Goal: Communication & Community: Answer question/provide support

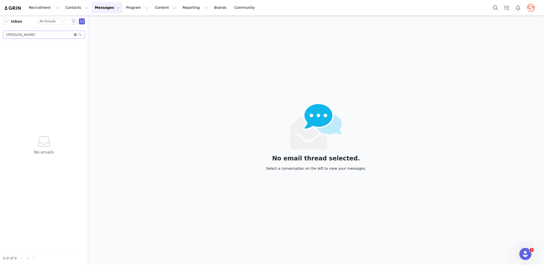
click at [75, 35] on icon "icon: close-circle" at bounding box center [75, 34] width 3 height 3
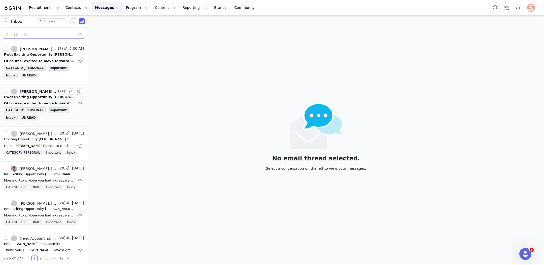
click at [44, 104] on div "Of course, excited to move forward! [PERSON_NAME] & Ivy Management for [PERSON_…" at bounding box center [39, 103] width 71 height 5
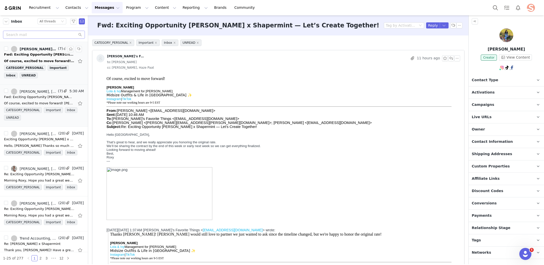
click at [46, 58] on div "Of course, excited to move forward! [PERSON_NAME] & Ivy Management for [PERSON_…" at bounding box center [44, 61] width 80 height 8
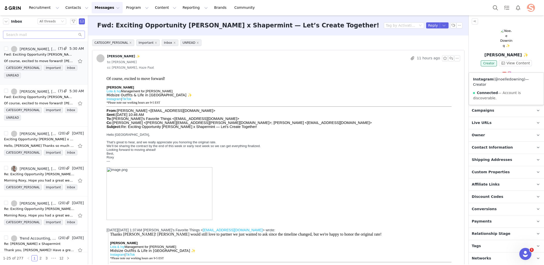
click at [510, 79] on link "@noelledowning" at bounding box center [509, 79] width 29 height 4
click at [503, 33] on img at bounding box center [506, 38] width 14 height 20
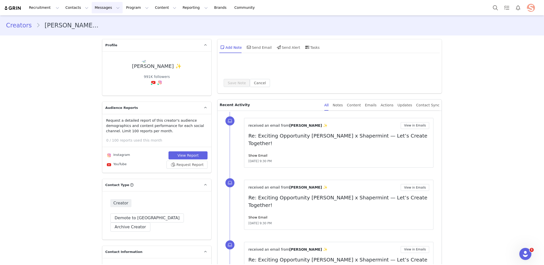
type input "+1 (United States)"
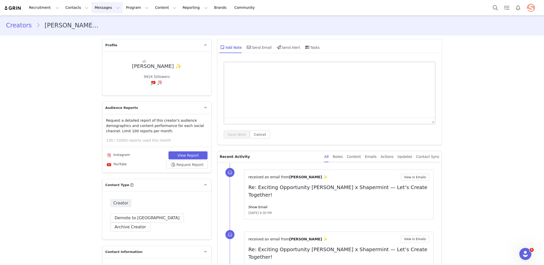
click at [108, 8] on button "Messages Messages" at bounding box center [107, 7] width 31 height 11
click at [97, 32] on p "Inbox" at bounding box center [95, 31] width 10 height 5
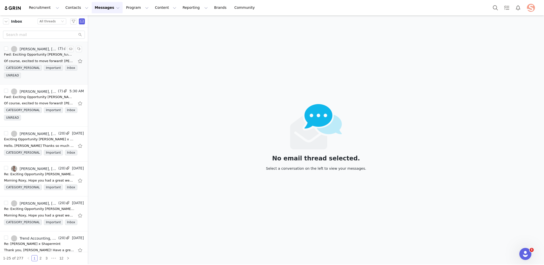
click at [49, 53] on div "Fwd: Exciting Opportunity [PERSON_NAME] x Shapermint — Let’s Create Together!" at bounding box center [39, 54] width 71 height 5
